Goal: Transaction & Acquisition: Purchase product/service

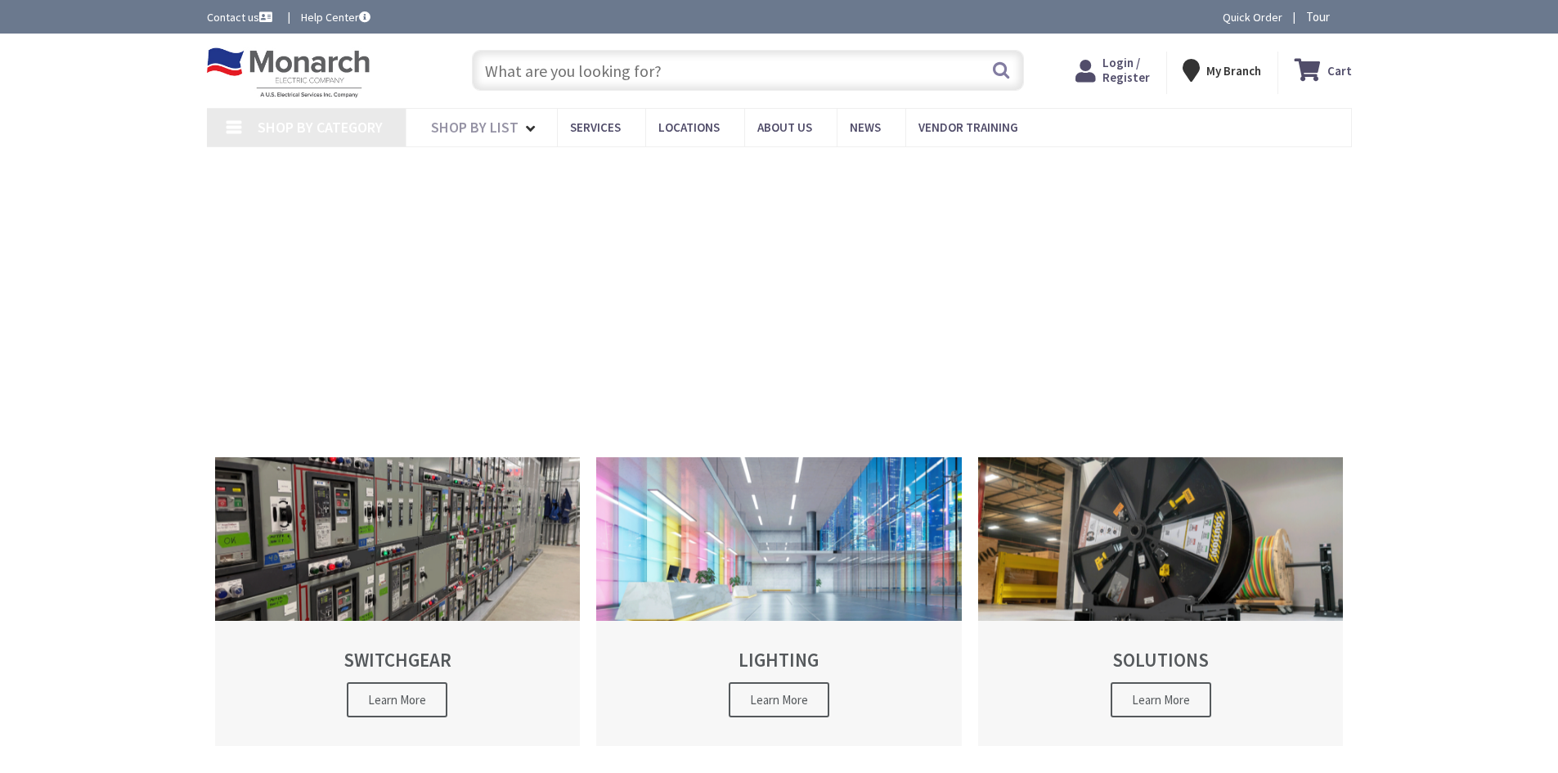
type input "[GEOGRAPHIC_DATA], [GEOGRAPHIC_DATA]"
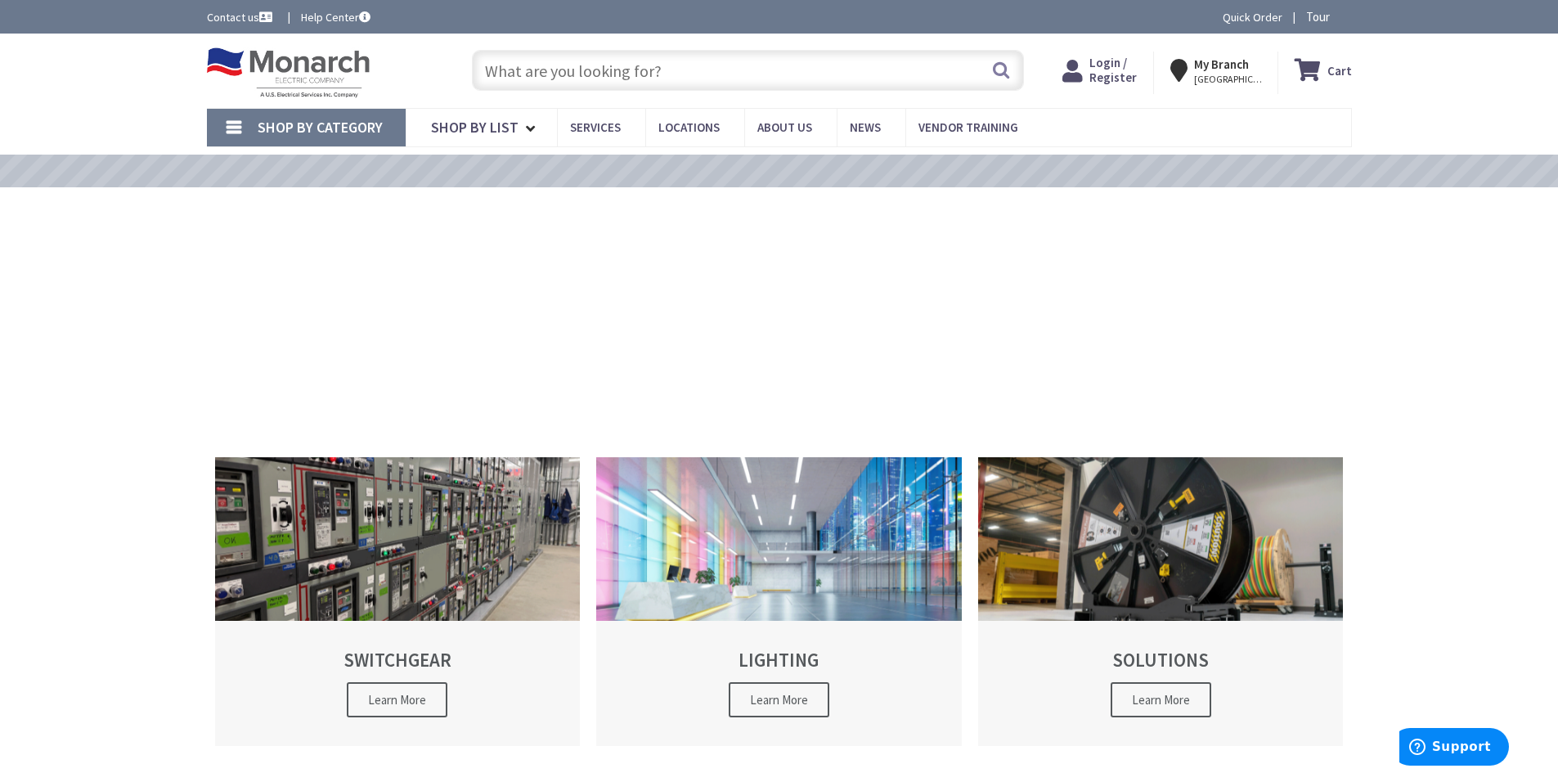
click at [1125, 71] on span "Login / Register" at bounding box center [1112, 70] width 47 height 30
click at [1120, 74] on span "Login / Register" at bounding box center [1112, 70] width 47 height 30
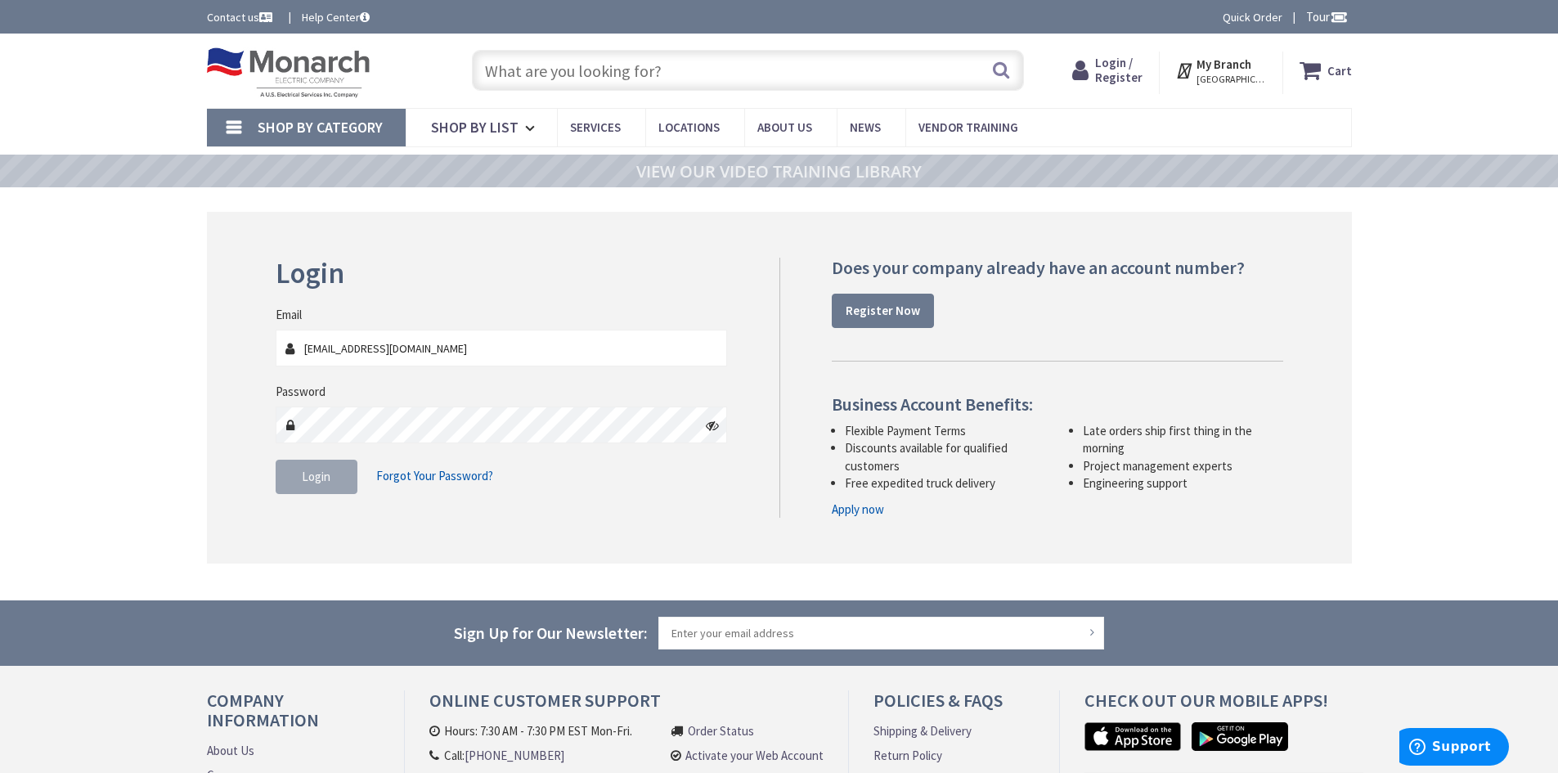
click at [457, 348] on input "jwirth@SRM-ESI.COM" at bounding box center [502, 348] width 452 height 37
type input "[EMAIL_ADDRESS][DOMAIN_NAME]"
click at [319, 475] on span "Login" at bounding box center [316, 477] width 29 height 16
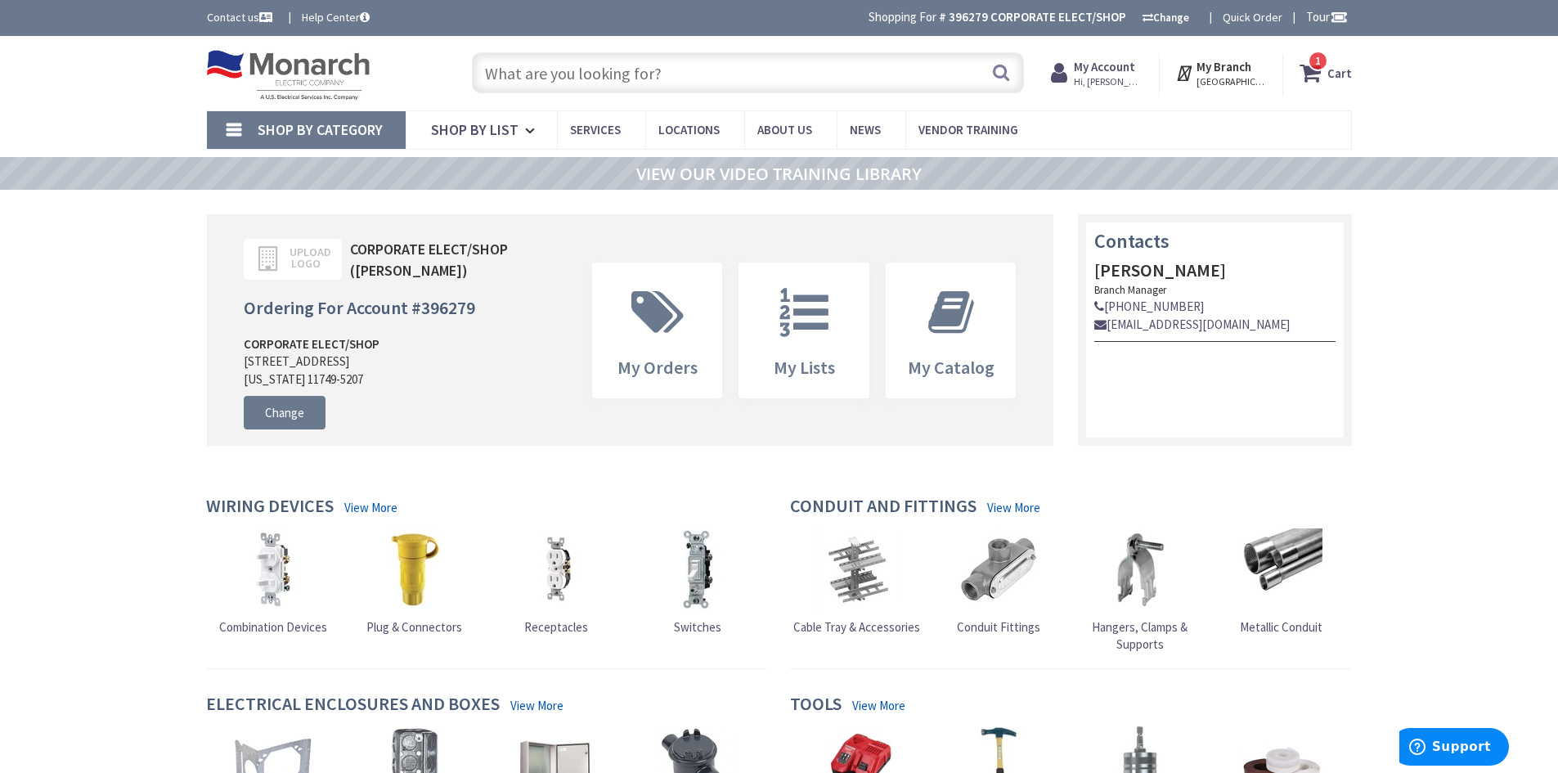
click at [710, 82] on input "text" at bounding box center [748, 72] width 552 height 41
paste input "828GFITCAL-BK"
type input "828GFITCAL-BK"
click at [1346, 70] on strong "Cart" at bounding box center [1339, 72] width 25 height 29
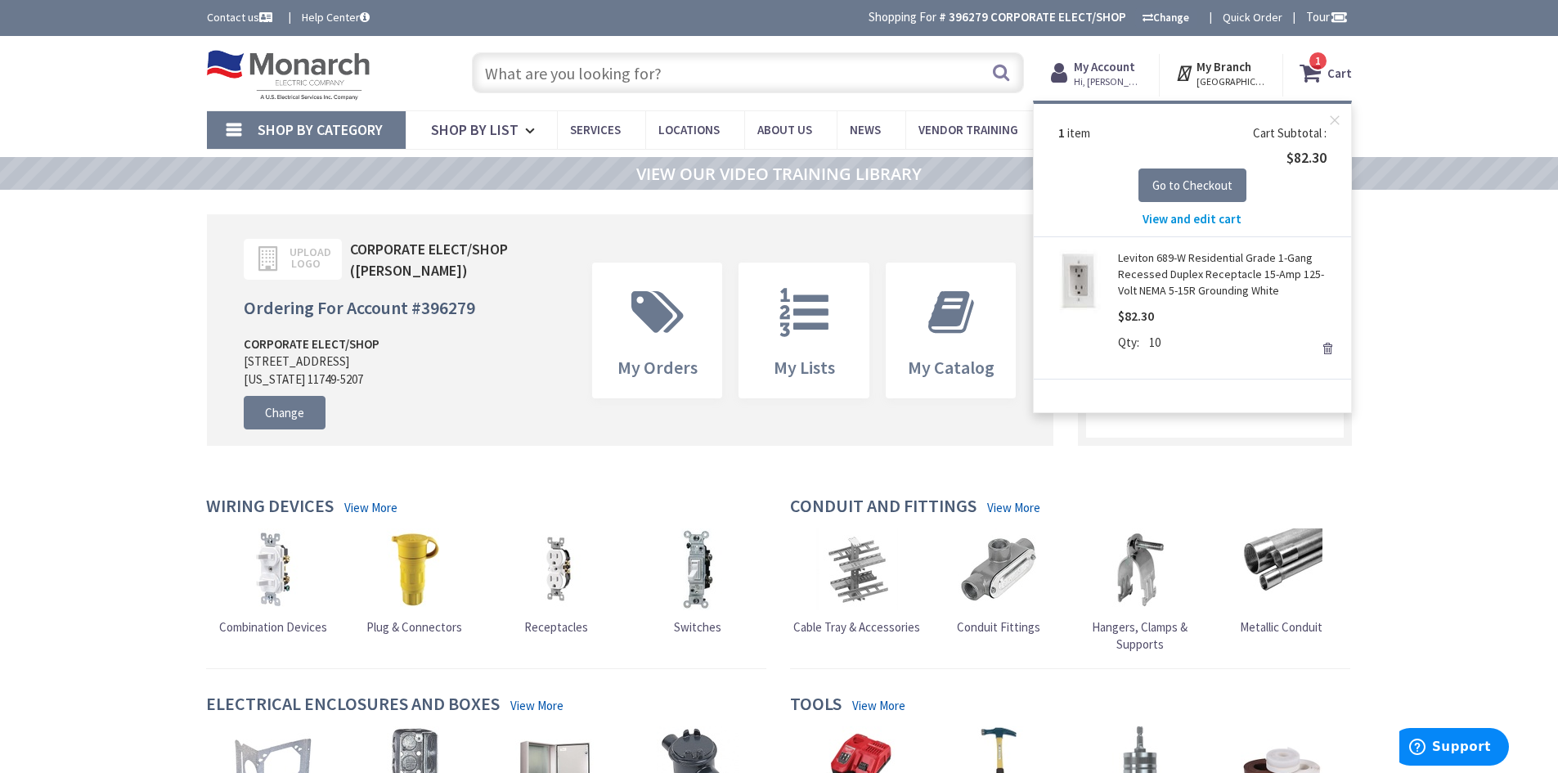
click at [1471, 97] on div "Skip to Content Toggle Nav Search 1 1 1 items Cart My Cart" at bounding box center [779, 73] width 1558 height 74
